Goal: Understand process/instructions: Learn how to perform a task or action

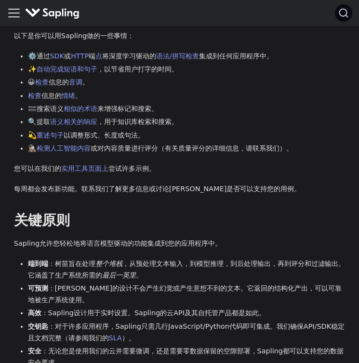
scroll to position [413, 0]
click at [72, 144] on link "检测人工智能内容" at bounding box center [64, 148] width 54 height 8
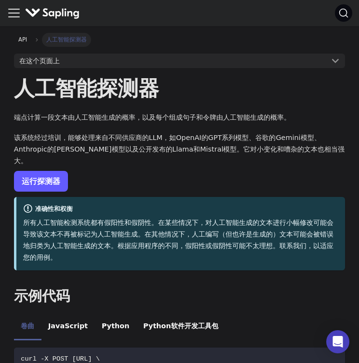
click at [51, 174] on link "运行探测器" at bounding box center [41, 181] width 54 height 21
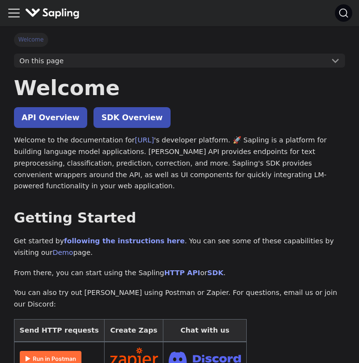
scroll to position [413, 0]
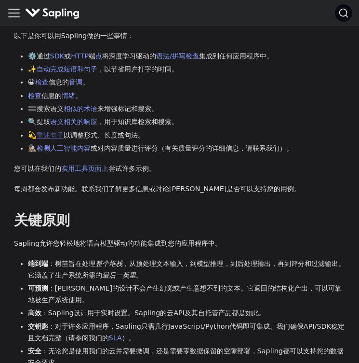
click at [50, 131] on link "重述句子" at bounding box center [50, 135] width 27 height 8
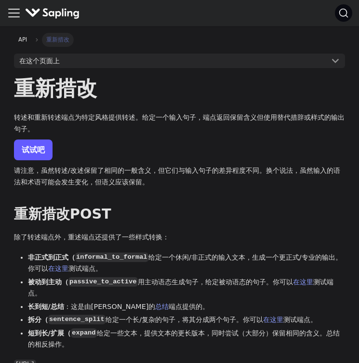
click at [41, 141] on link "试试吧" at bounding box center [33, 149] width 39 height 21
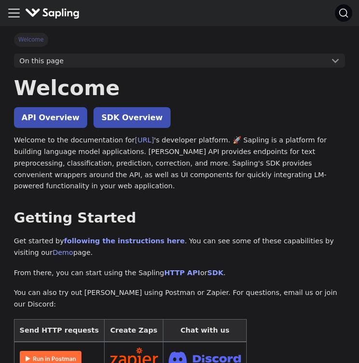
scroll to position [413, 0]
